Goal: Transaction & Acquisition: Obtain resource

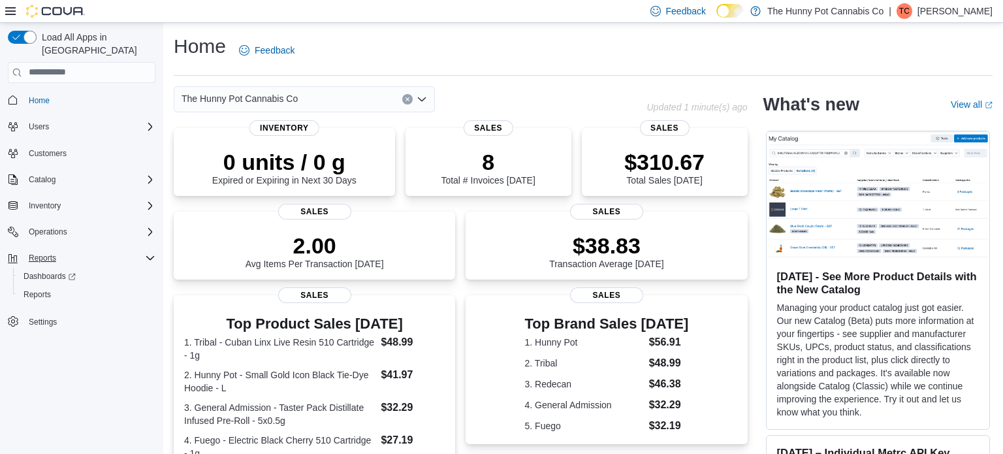
click at [153, 253] on icon "Complex example" at bounding box center [150, 258] width 10 height 10
click at [47, 253] on span "Reports" at bounding box center [42, 258] width 27 height 10
click at [46, 289] on span "Reports" at bounding box center [37, 294] width 27 height 10
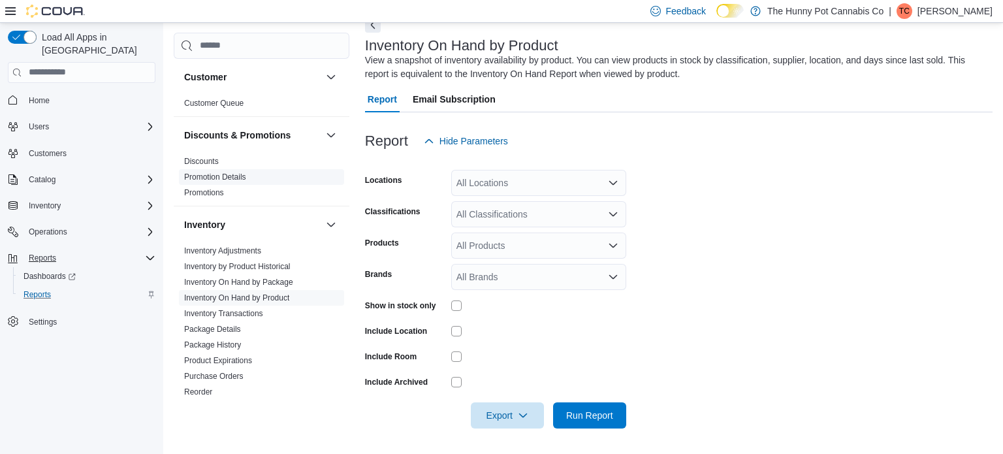
scroll to position [68, 0]
click at [255, 298] on link "Inventory On Hand by Product" at bounding box center [236, 297] width 105 height 9
click at [536, 184] on div "All Locations" at bounding box center [538, 184] width 175 height 26
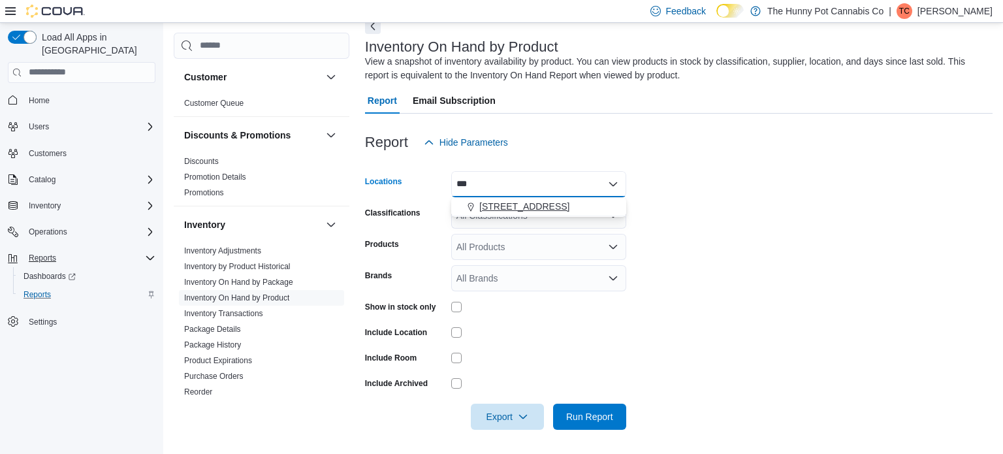
type input "***"
click at [551, 202] on span "[STREET_ADDRESS]" at bounding box center [524, 206] width 90 height 13
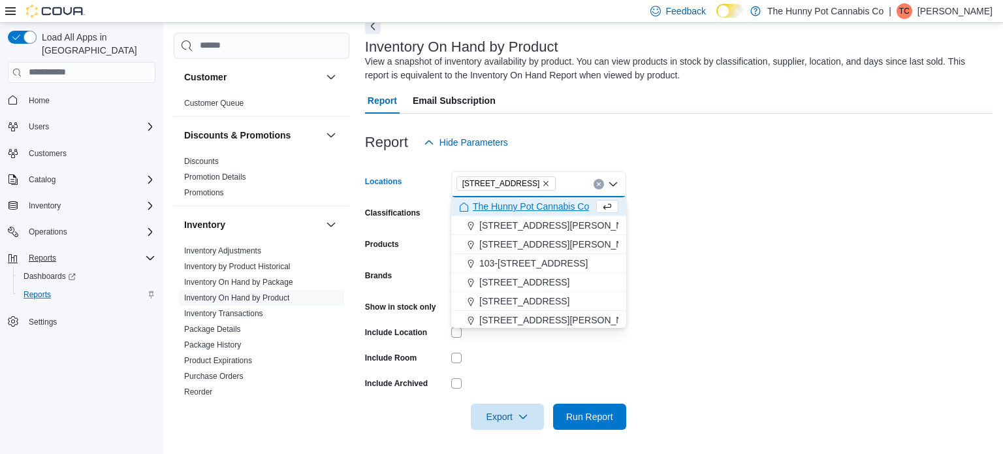
click at [718, 227] on form "Locations [STREET_ADDRESS] Selected. [STREET_ADDRESS] Press Backspace to delete…" at bounding box center [679, 292] width 628 height 274
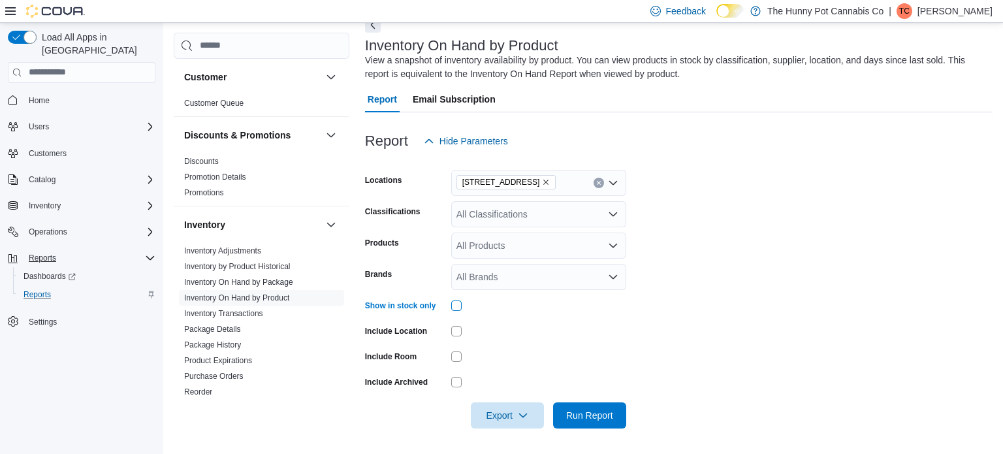
scroll to position [69, 0]
click at [503, 408] on span "Export" at bounding box center [507, 415] width 57 height 26
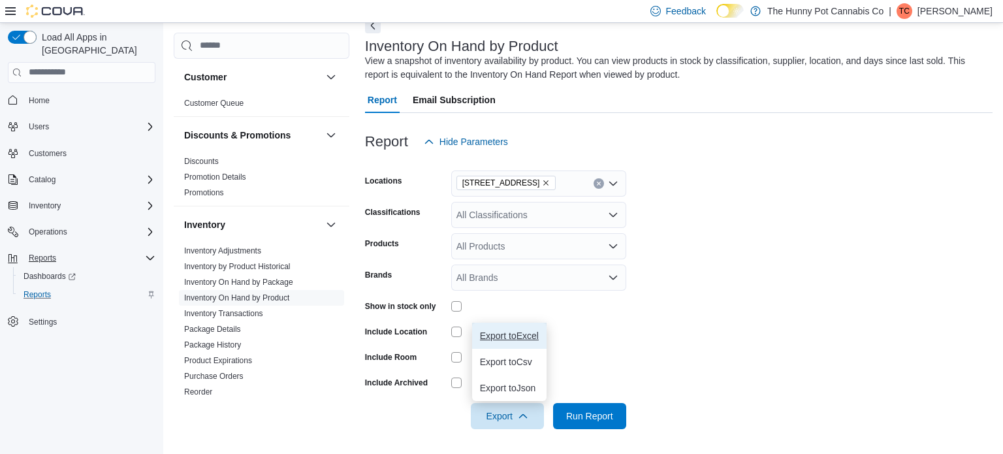
click at [500, 341] on button "Export to Excel" at bounding box center [509, 336] width 74 height 26
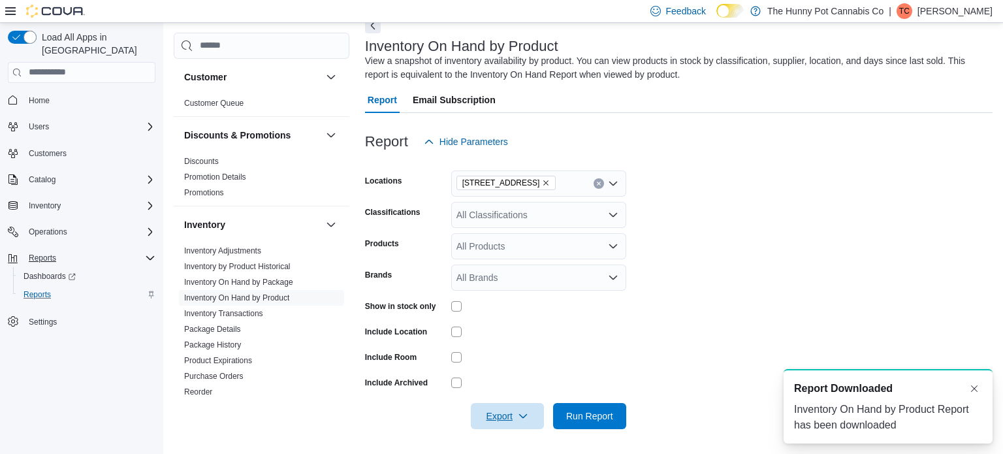
scroll to position [0, 0]
